Goal: Task Accomplishment & Management: Manage account settings

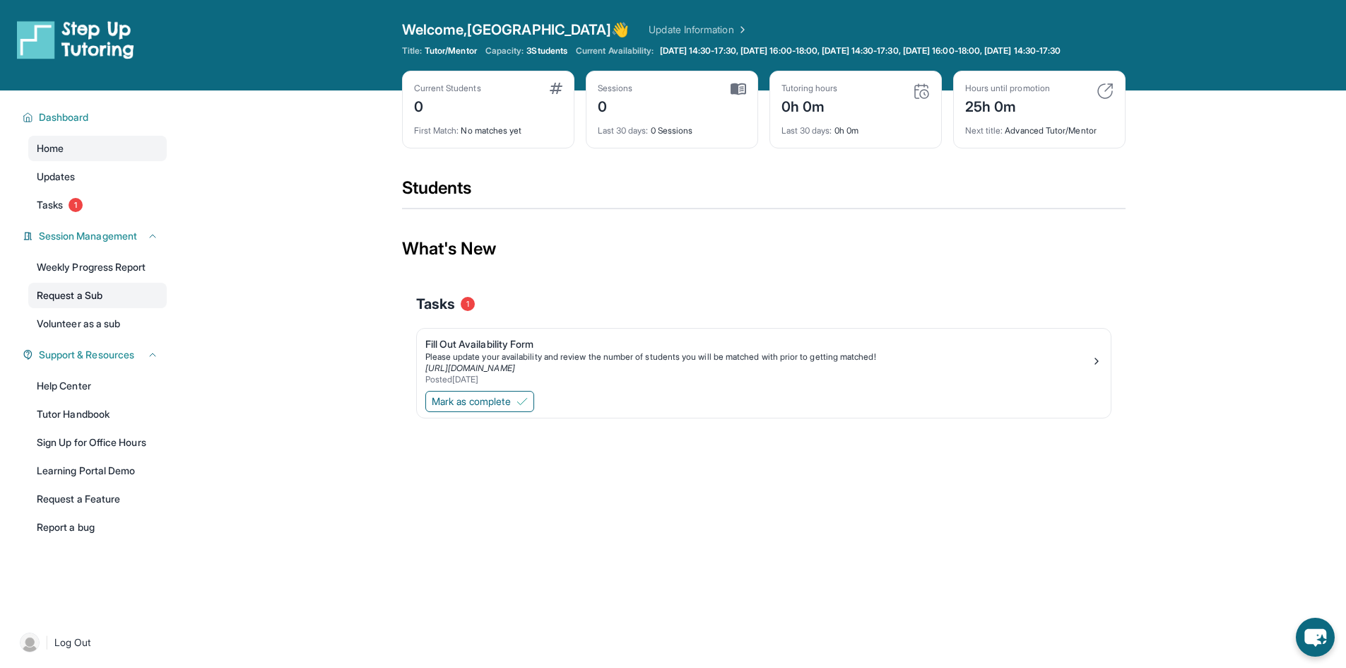
click at [83, 307] on link "Request a Sub" at bounding box center [97, 295] width 138 height 25
click at [511, 408] on span "Mark as complete" at bounding box center [471, 401] width 79 height 14
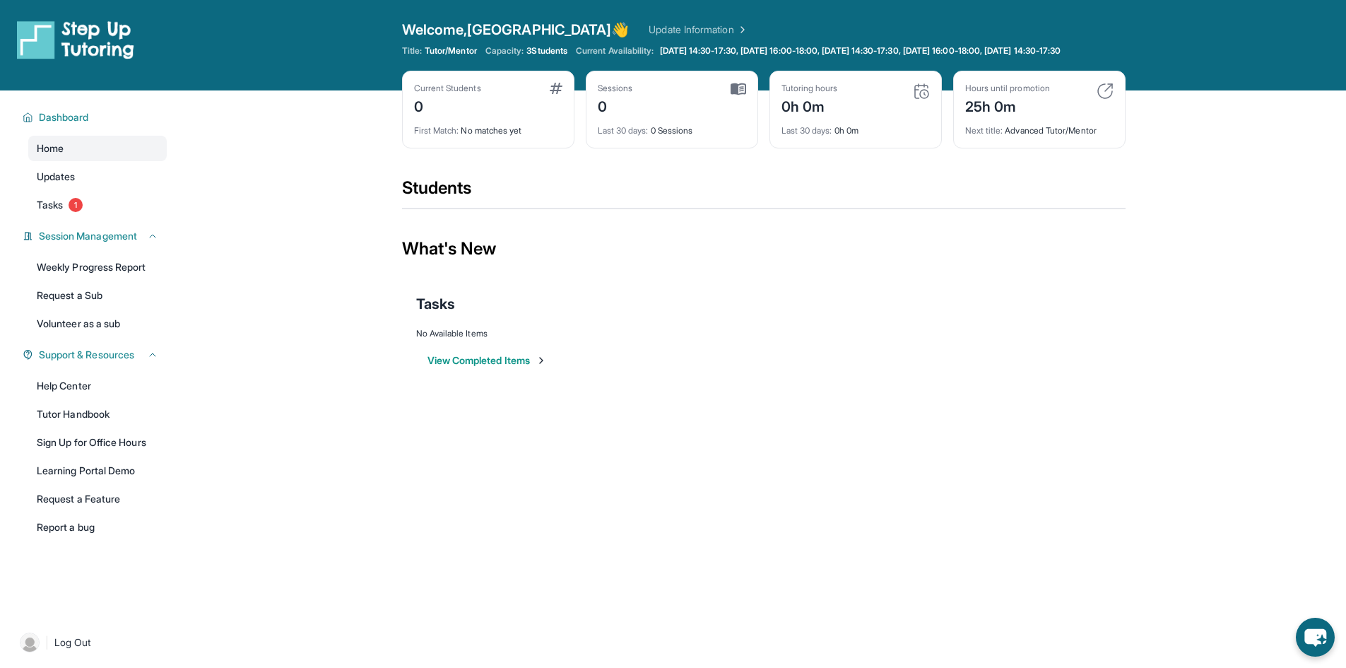
click at [520, 367] on button "View Completed Items" at bounding box center [486, 360] width 119 height 14
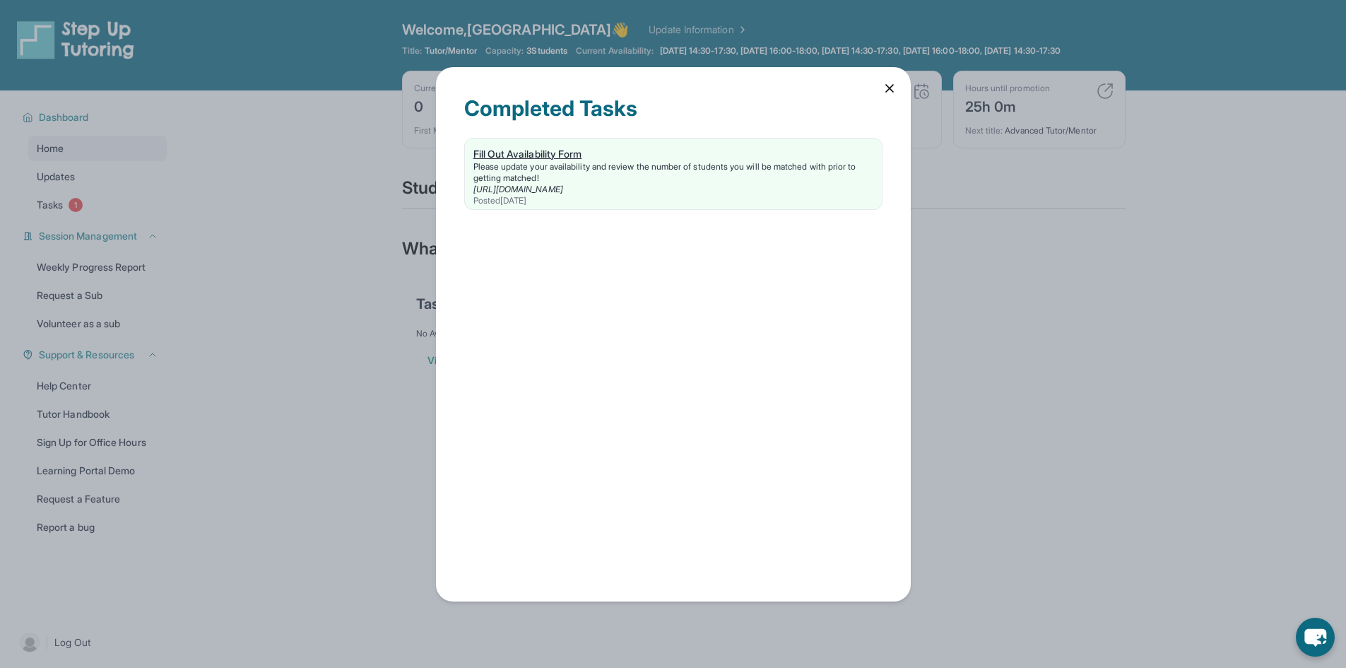
click at [555, 179] on div "Please update your availability and review the number of students you will be m…" at bounding box center [673, 172] width 400 height 23
click at [891, 94] on icon at bounding box center [889, 88] width 14 height 14
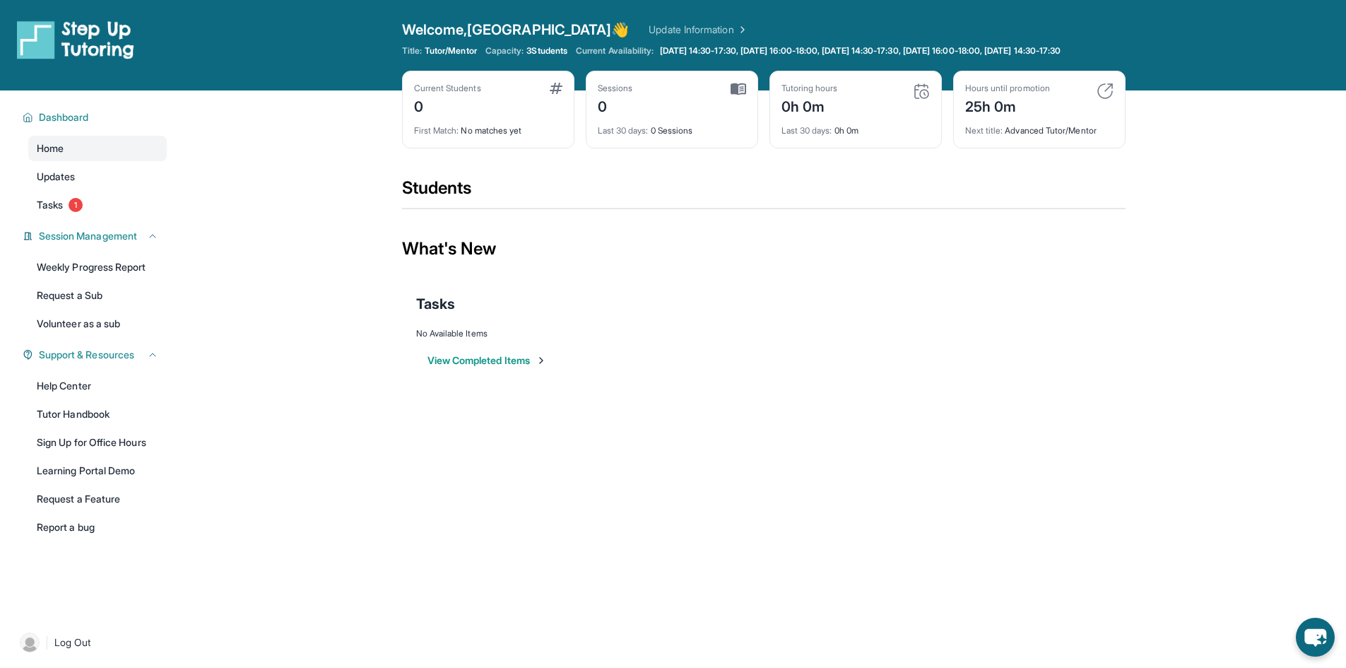
click at [485, 367] on button "View Completed Items" at bounding box center [486, 360] width 119 height 14
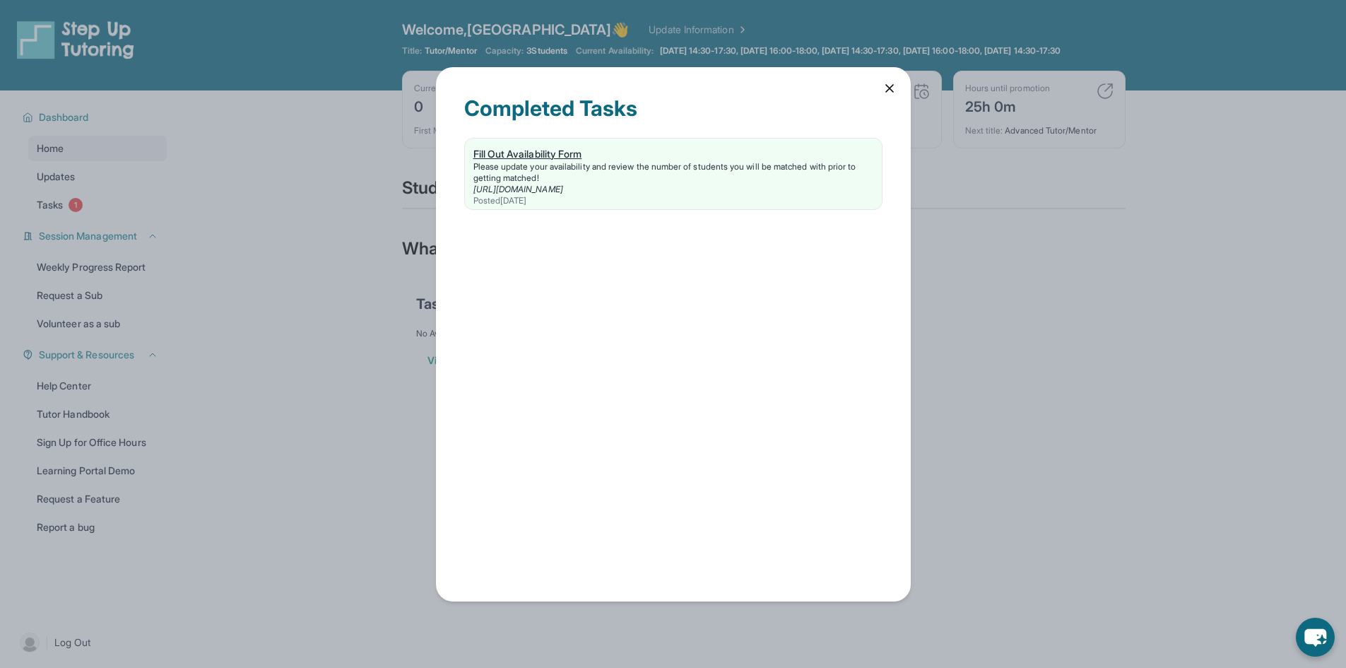
click at [516, 187] on link "https://form.stepuptutoring.org/WHFsrP" at bounding box center [518, 189] width 90 height 11
click at [805, 62] on div "Completed Tasks Fill Out Availability Form Please update your availability and …" at bounding box center [673, 334] width 1346 height 668
click at [892, 83] on icon at bounding box center [889, 88] width 14 height 14
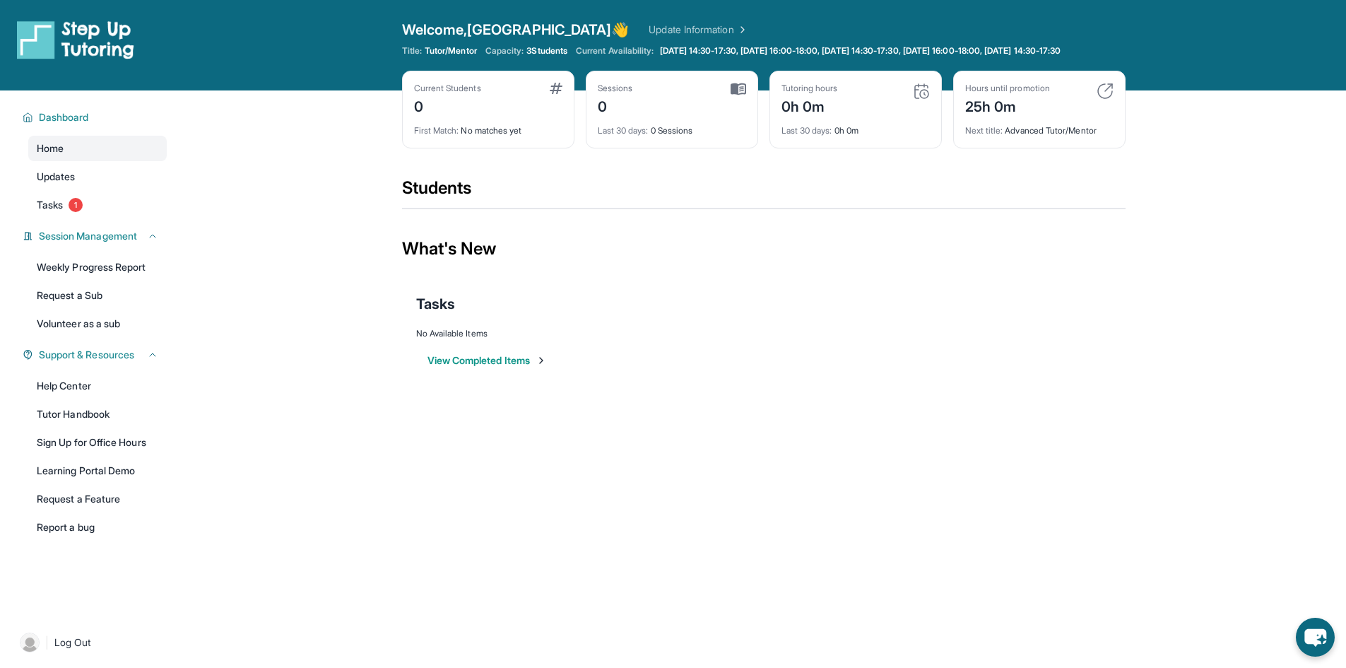
click at [648, 26] on link "Update Information" at bounding box center [697, 30] width 99 height 14
click at [76, 203] on link "Tasks 1" at bounding box center [97, 204] width 138 height 25
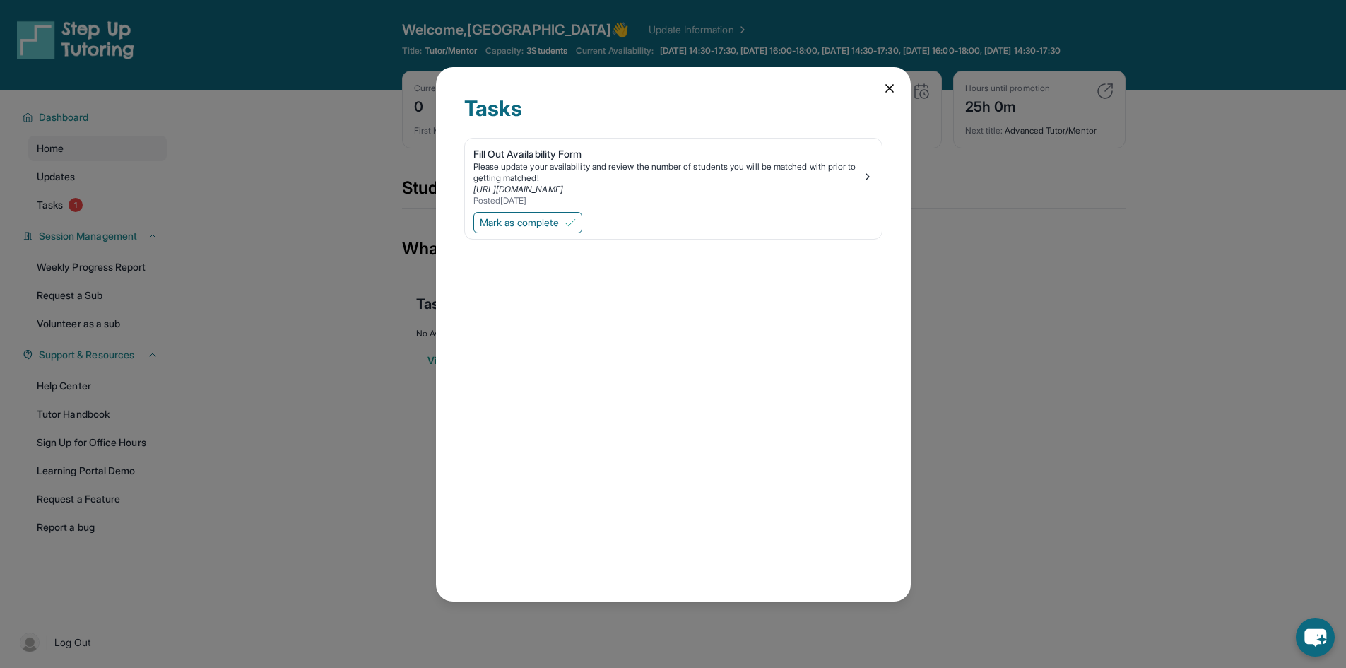
click at [147, 210] on div "Tasks Fill Out Availability Form Please update your availability and review the…" at bounding box center [673, 334] width 1346 height 668
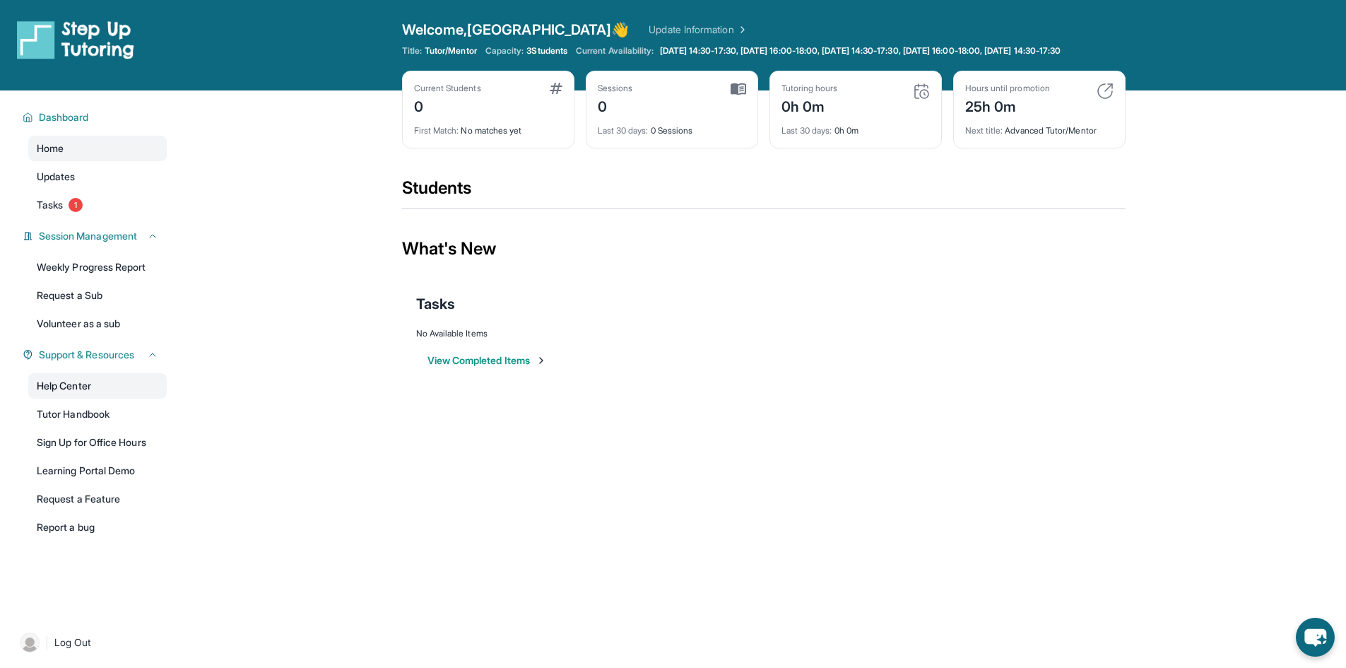
click at [71, 395] on link "Help Center" at bounding box center [97, 385] width 138 height 25
